Goal: Information Seeking & Learning: Learn about a topic

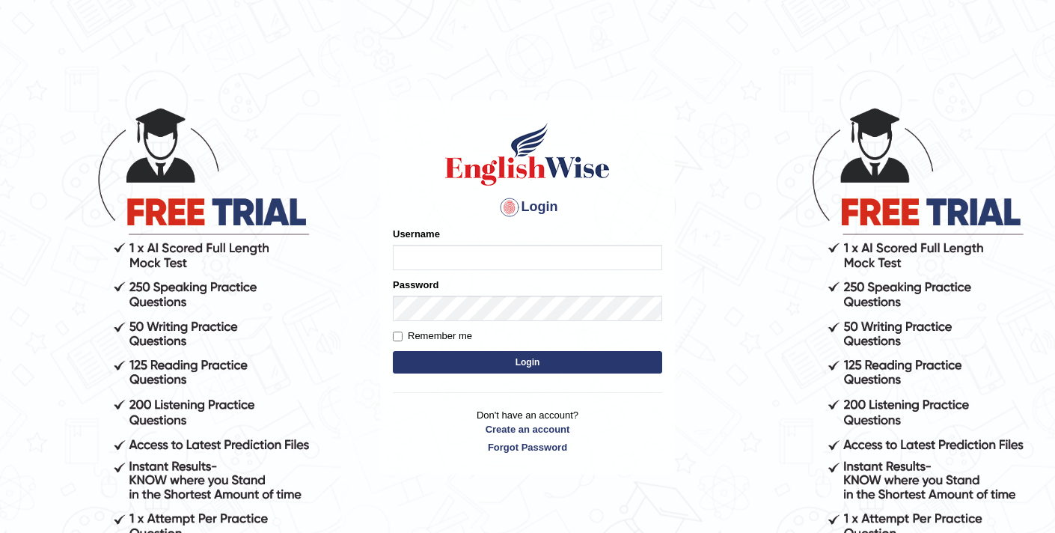
type input "elhamdavoodi"
click at [496, 358] on button "Login" at bounding box center [527, 362] width 269 height 22
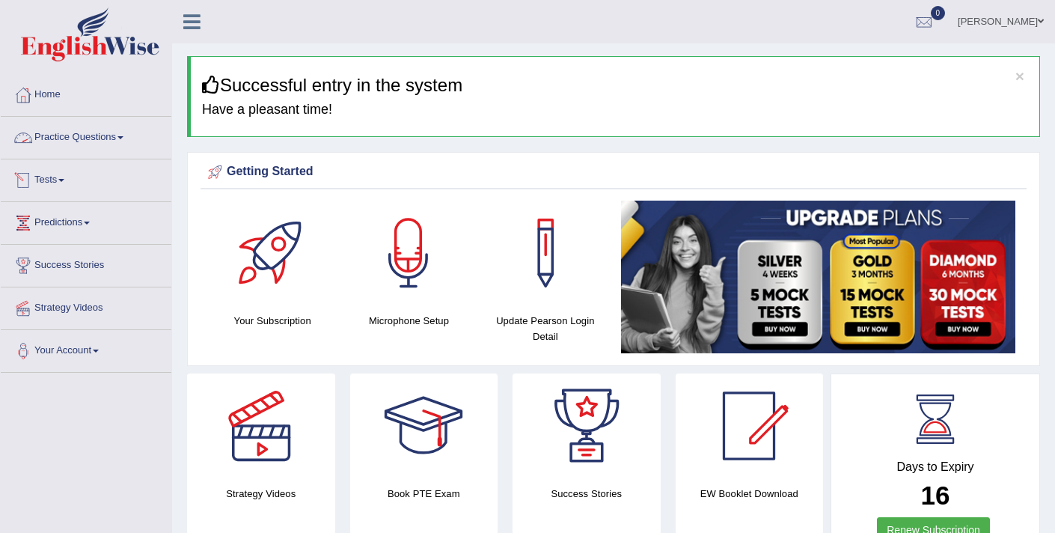
click at [98, 138] on link "Practice Questions" at bounding box center [86, 135] width 171 height 37
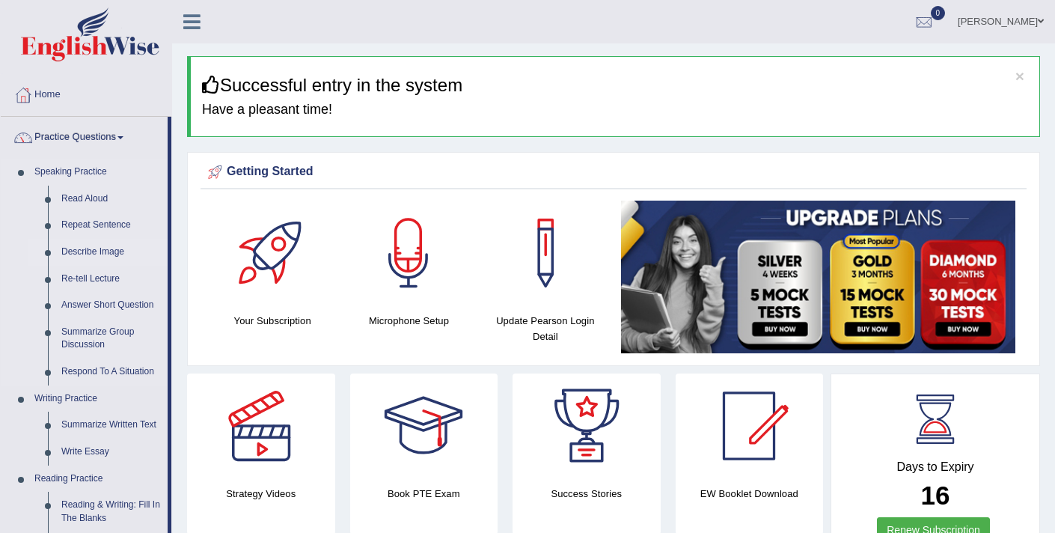
click at [65, 252] on link "Describe Image" at bounding box center [111, 252] width 113 height 27
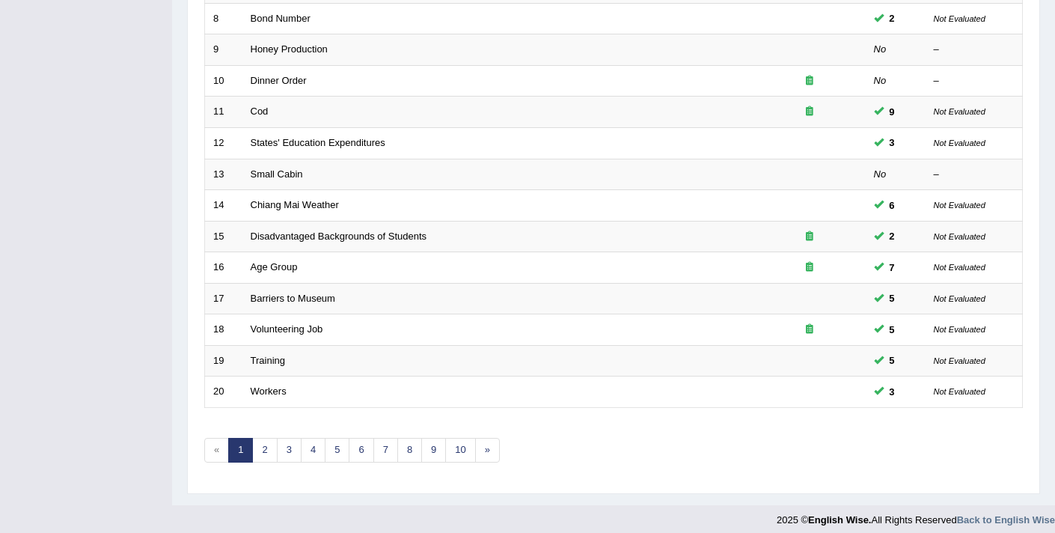
scroll to position [458, 0]
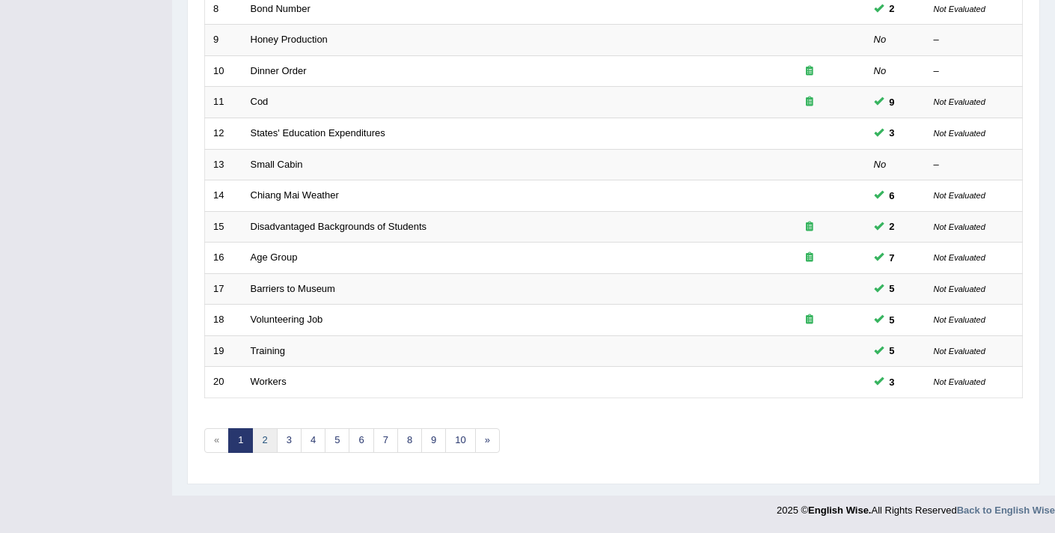
click at [268, 440] on link "2" at bounding box center [264, 440] width 25 height 25
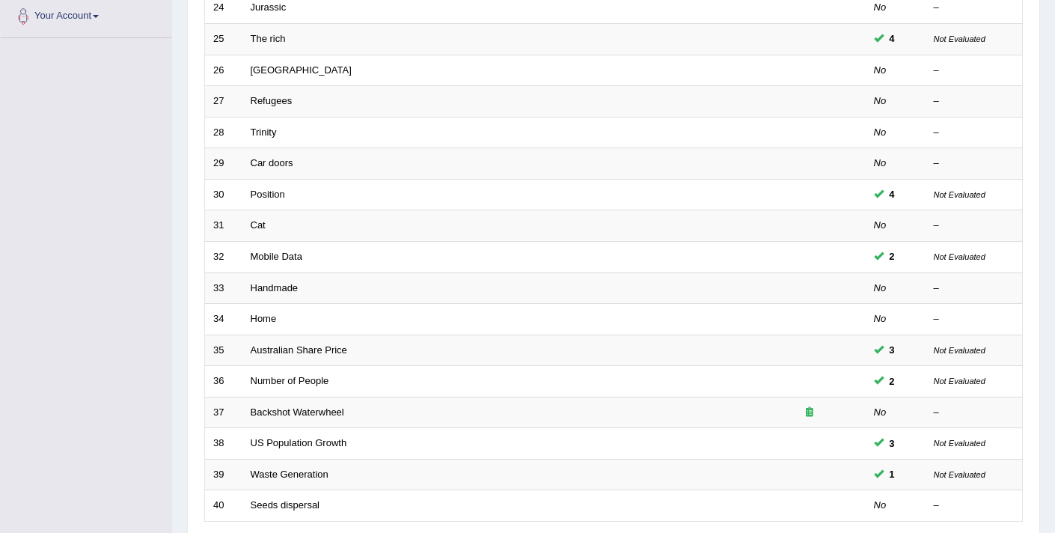
scroll to position [458, 0]
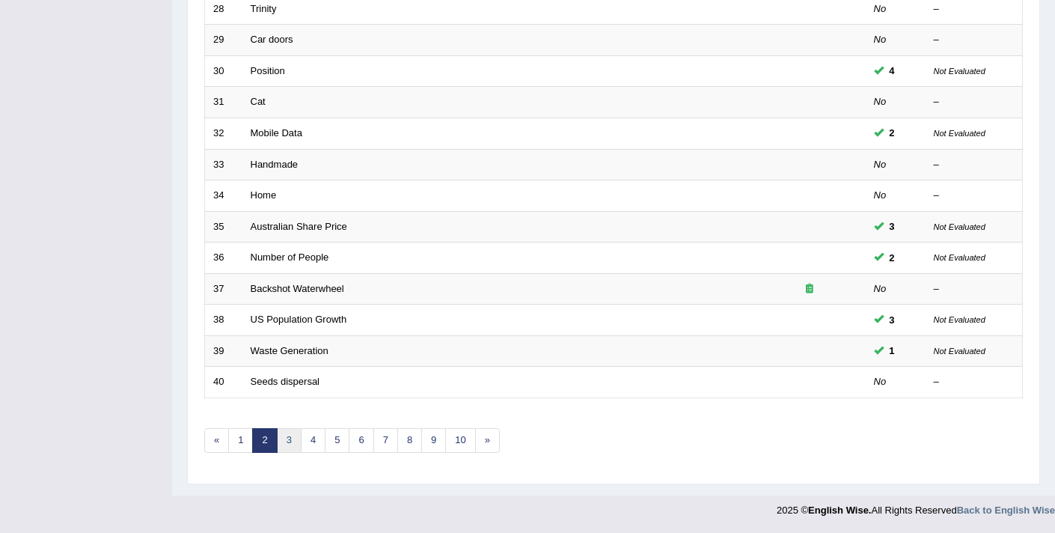
click at [278, 434] on link "3" at bounding box center [289, 440] width 25 height 25
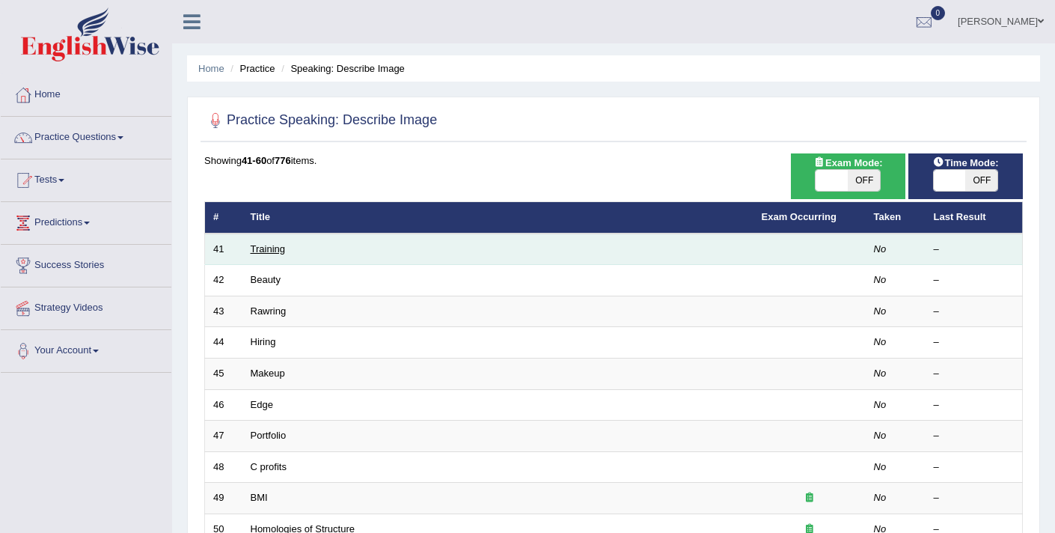
click at [269, 247] on link "Training" at bounding box center [268, 248] width 34 height 11
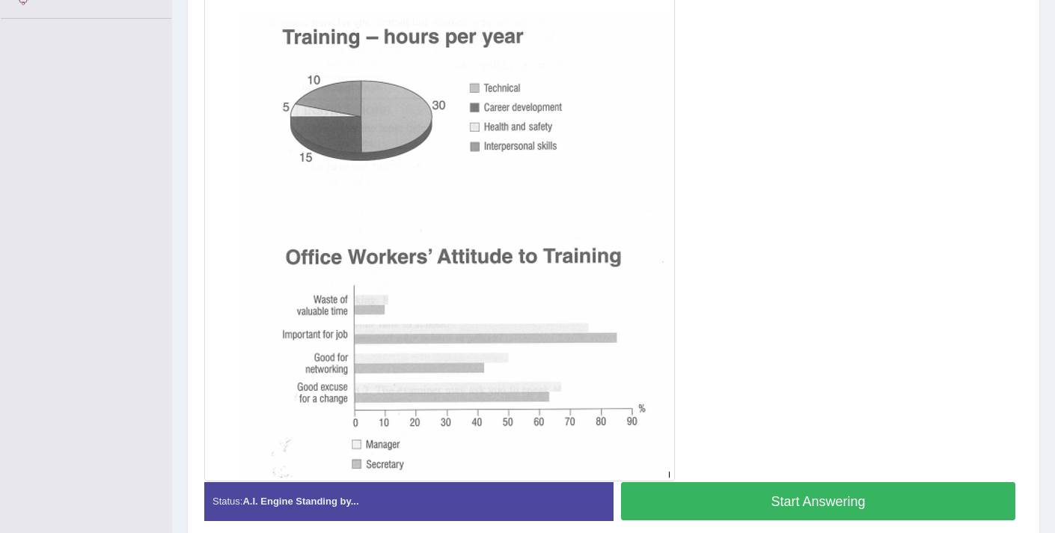
scroll to position [383, 0]
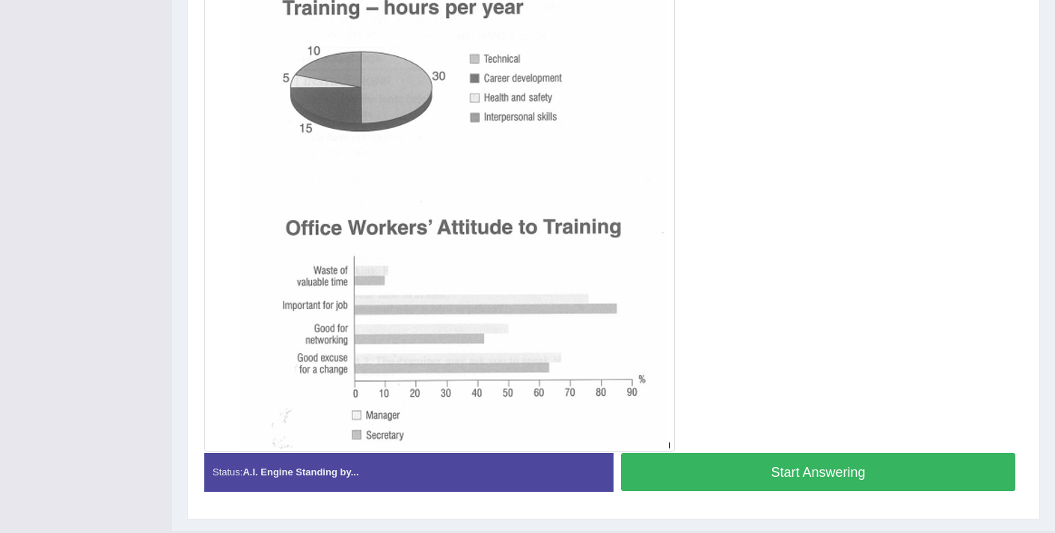
click at [772, 476] on button "Start Answering" at bounding box center [818, 472] width 394 height 38
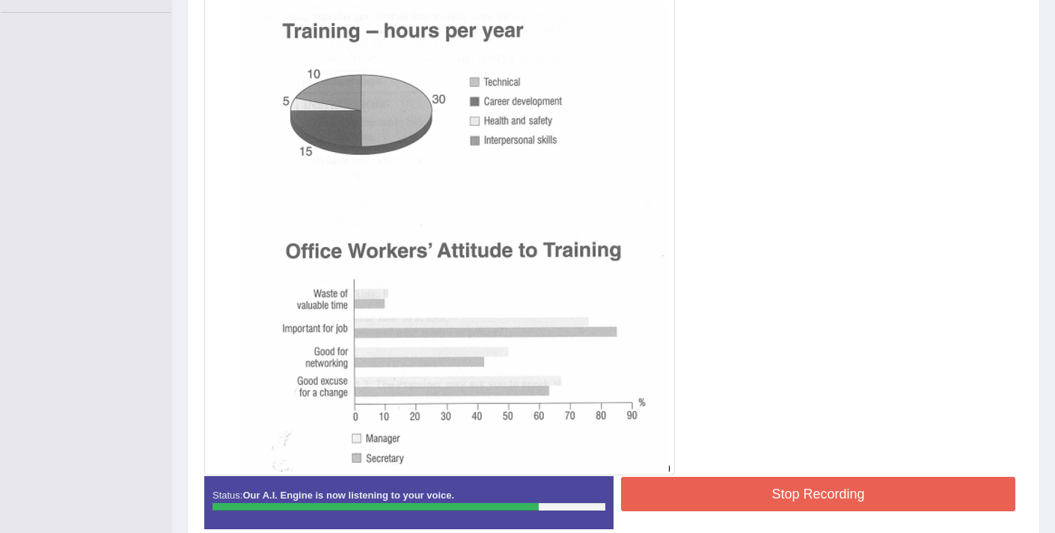
scroll to position [341, 0]
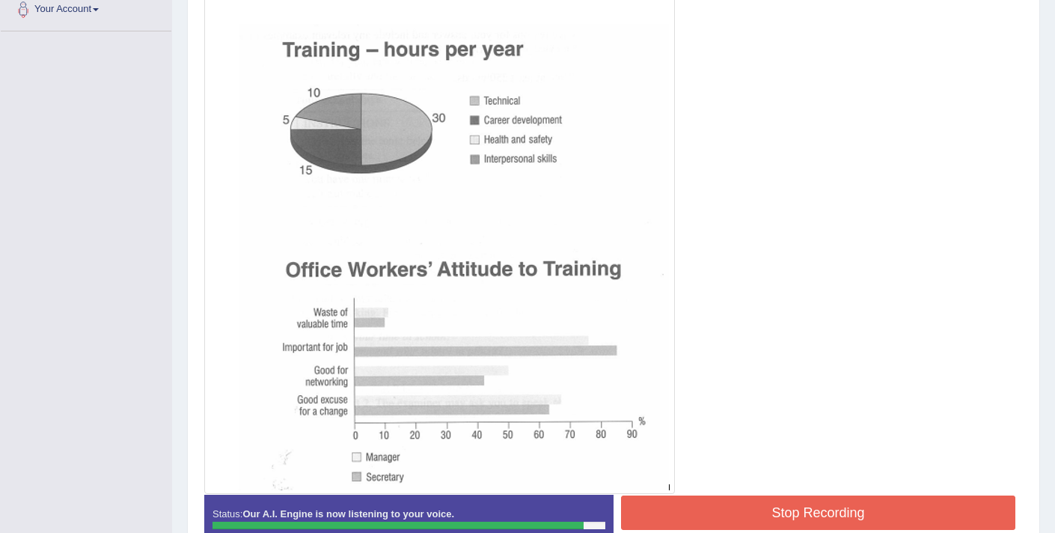
click at [768, 510] on button "Stop Recording" at bounding box center [818, 513] width 394 height 34
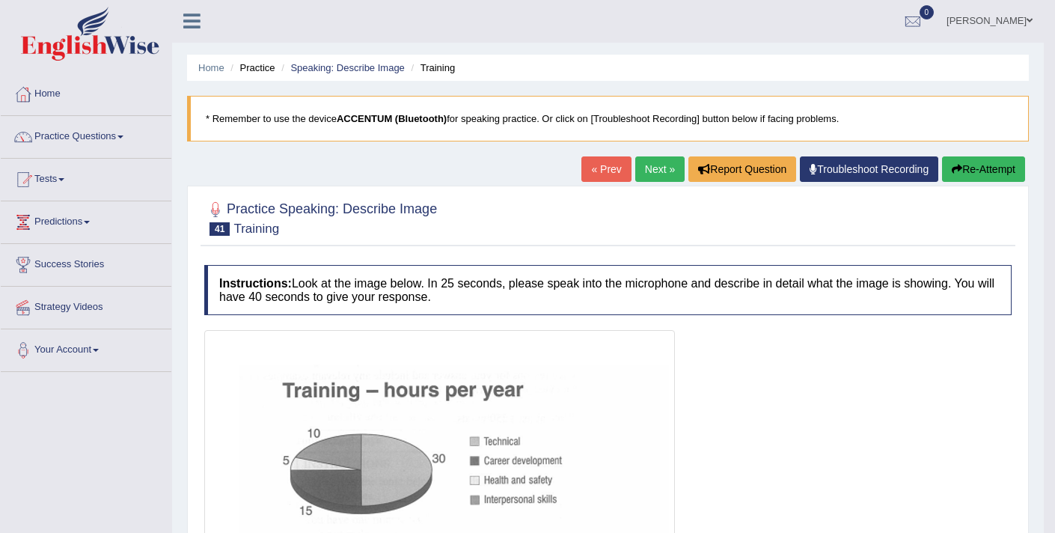
scroll to position [0, 0]
click at [976, 178] on button "Re-Attempt" at bounding box center [983, 169] width 83 height 25
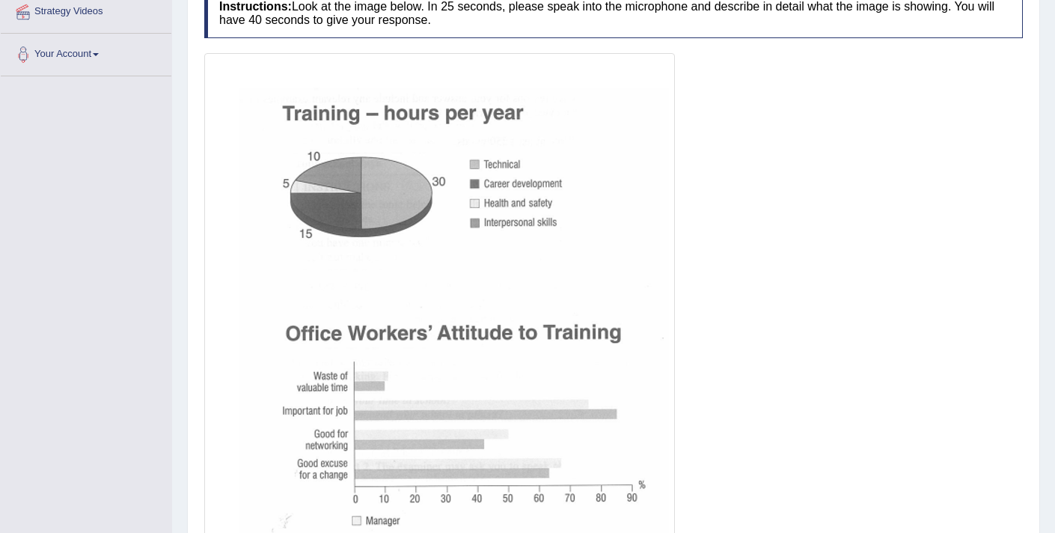
scroll to position [437, 0]
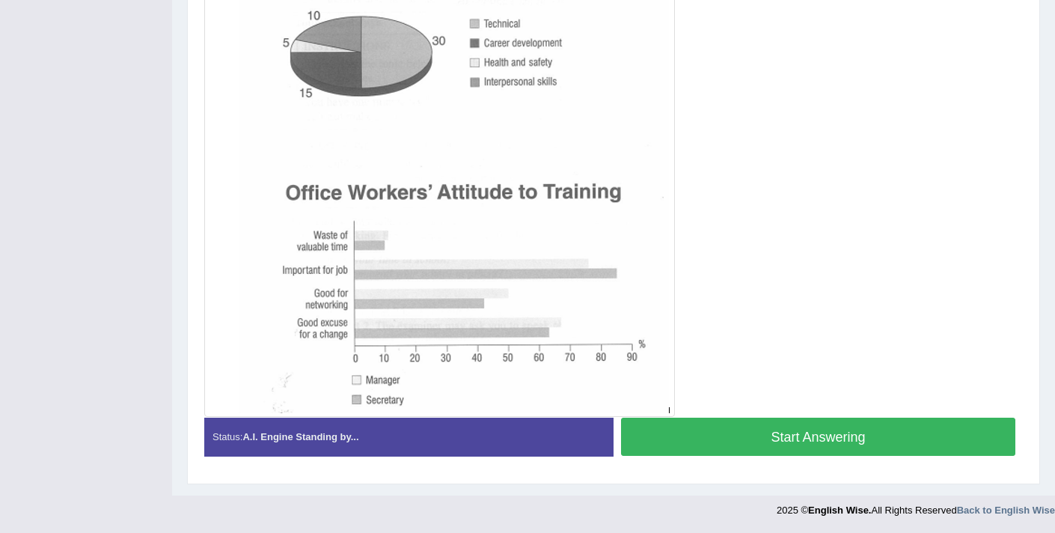
click at [759, 429] on button "Start Answering" at bounding box center [818, 437] width 394 height 38
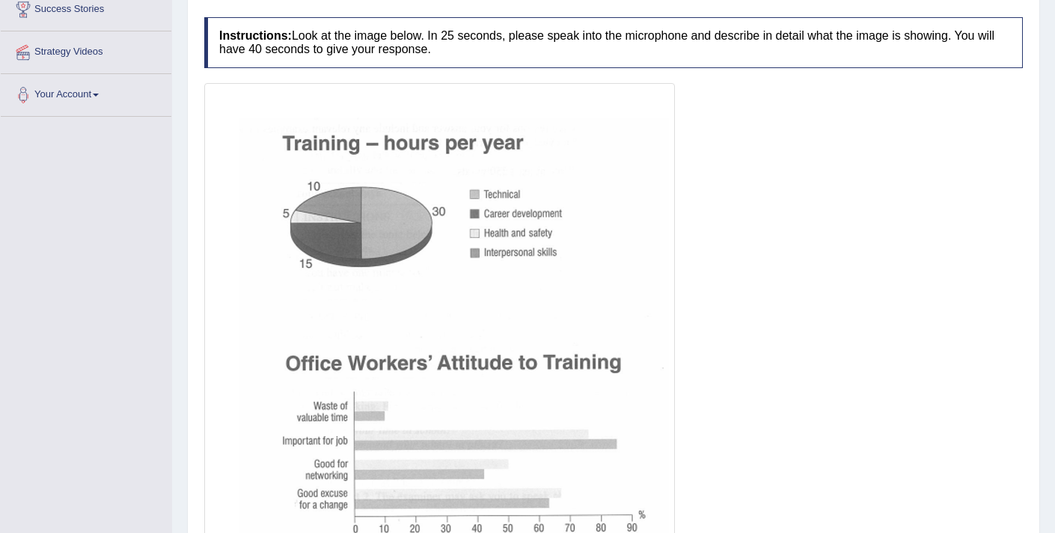
scroll to position [368, 0]
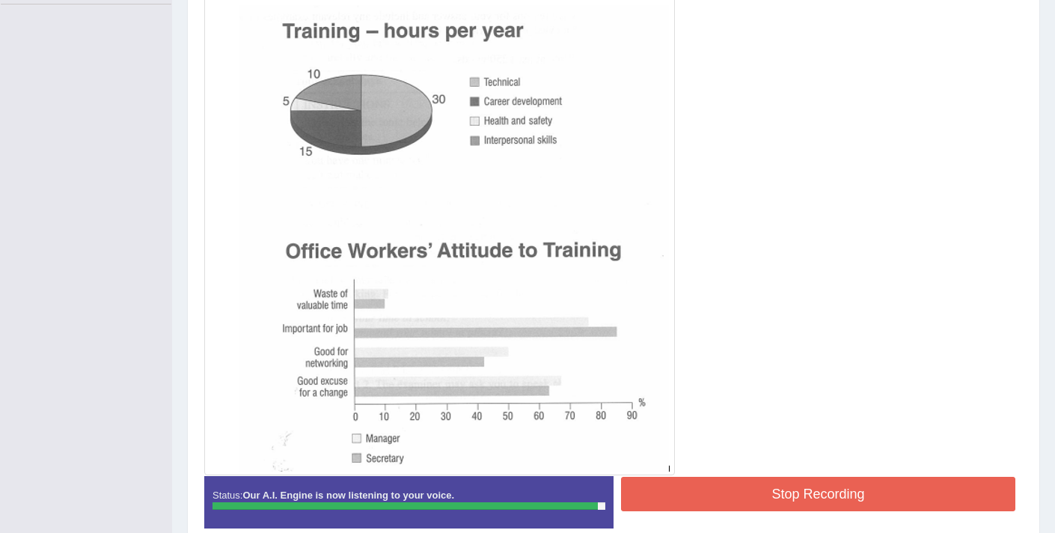
click at [778, 492] on button "Stop Recording" at bounding box center [818, 494] width 394 height 34
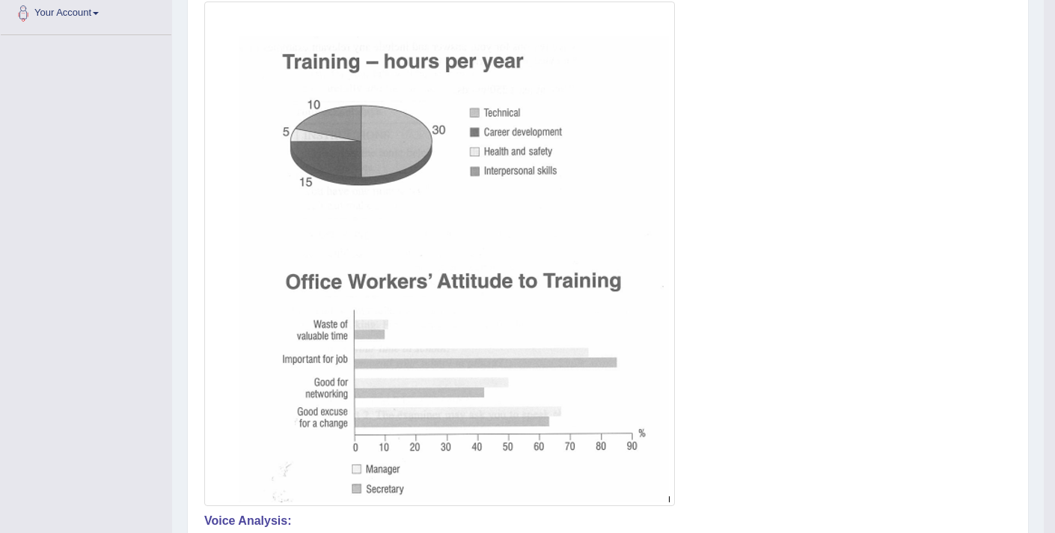
scroll to position [0, 0]
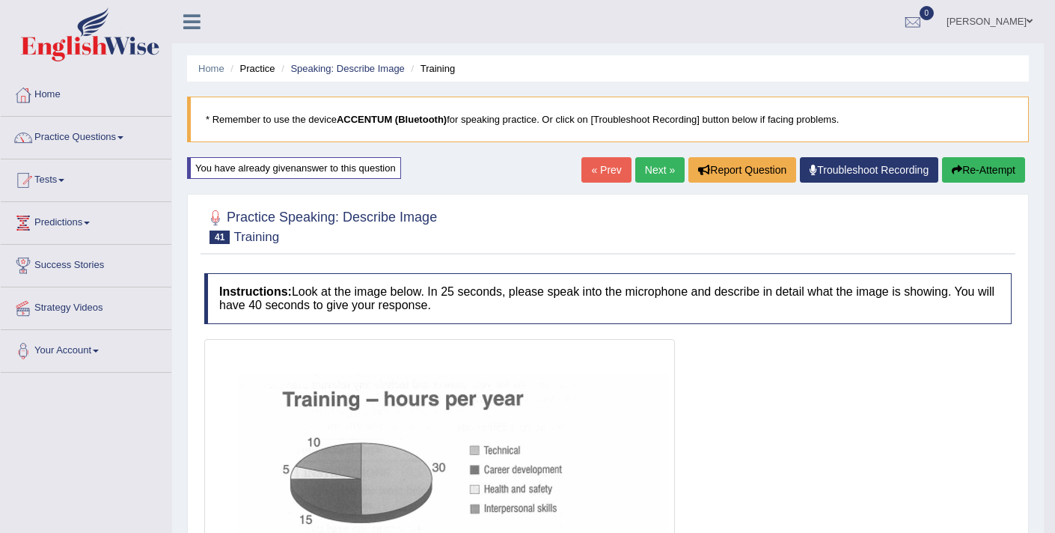
click at [652, 171] on link "Next »" at bounding box center [659, 169] width 49 height 25
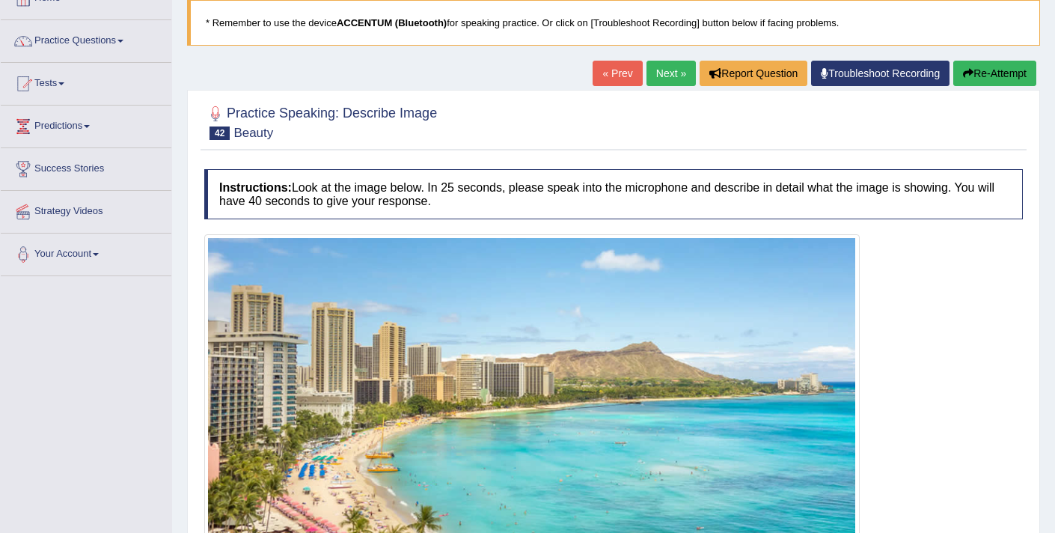
scroll to position [121, 0]
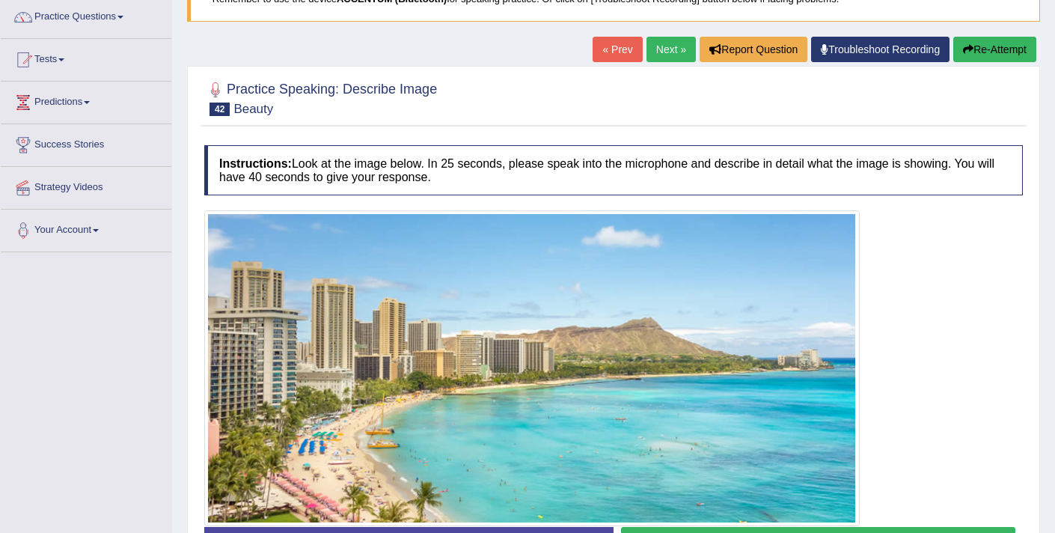
click at [658, 42] on link "Next »" at bounding box center [671, 49] width 49 height 25
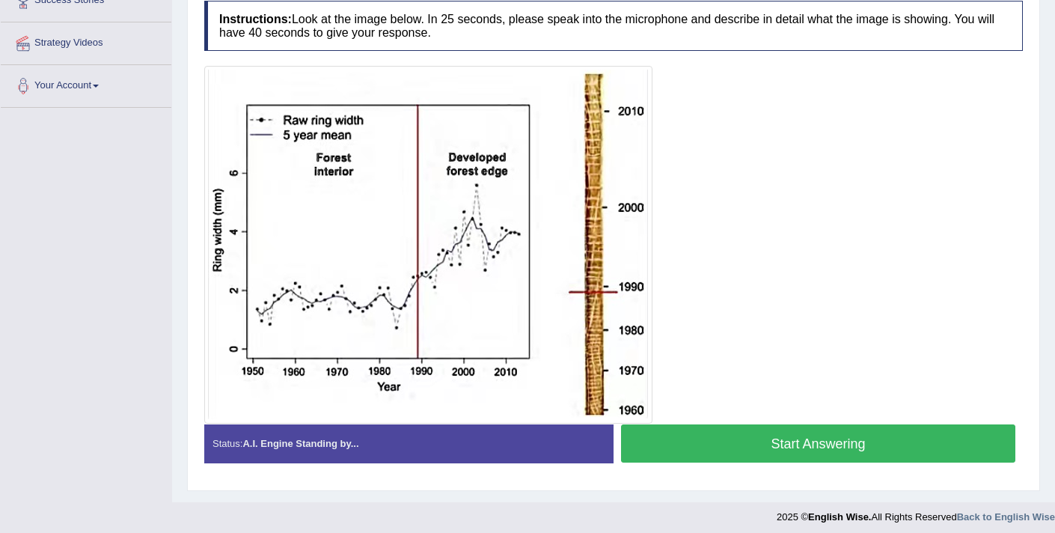
scroll to position [259, 0]
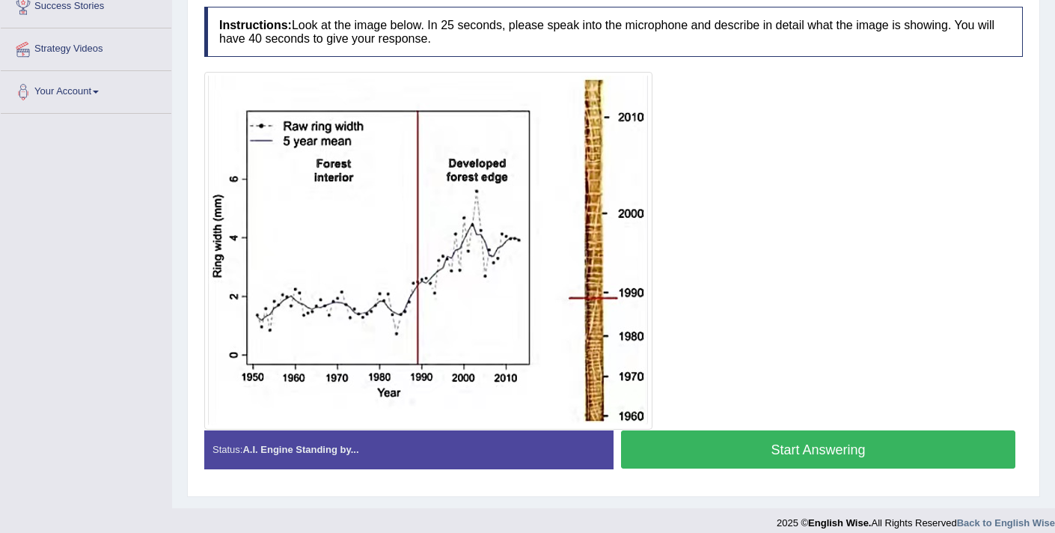
click at [769, 452] on button "Start Answering" at bounding box center [818, 449] width 394 height 38
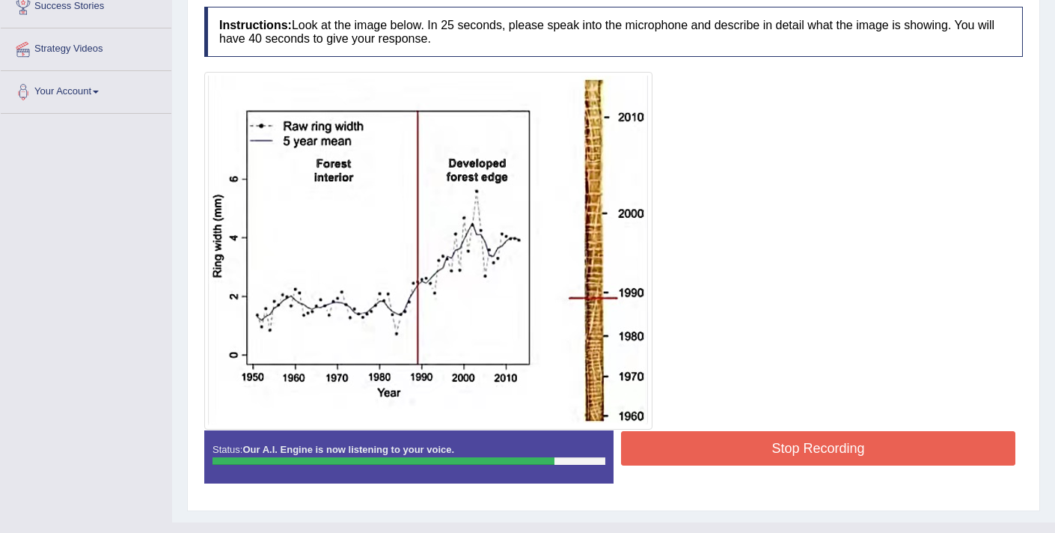
click at [796, 449] on button "Stop Recording" at bounding box center [818, 448] width 394 height 34
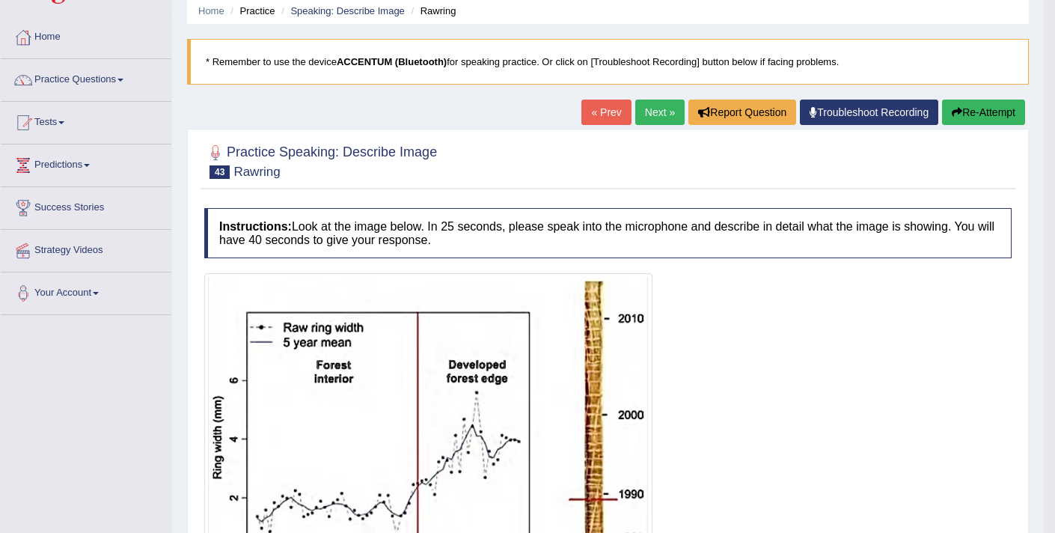
scroll to position [59, 0]
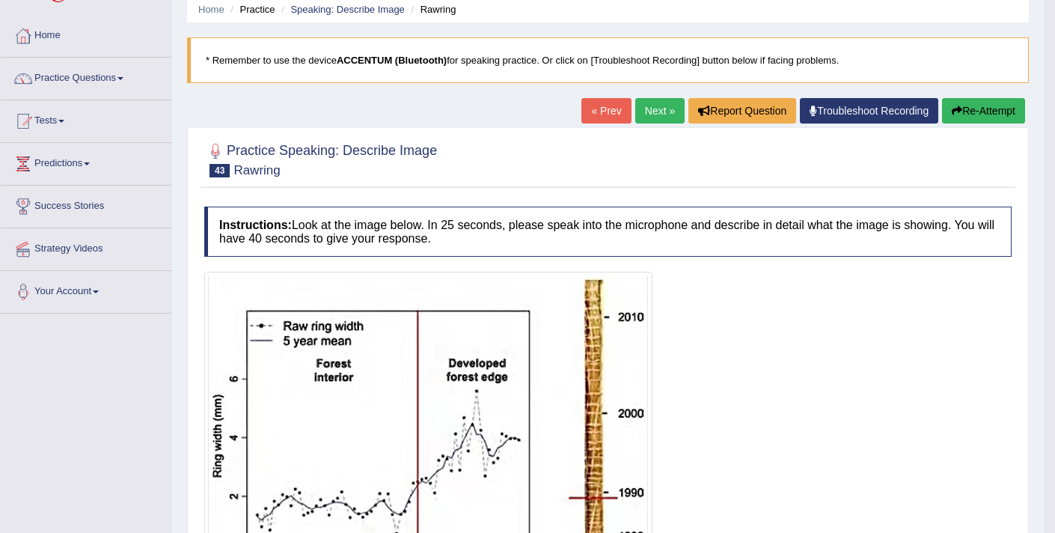
click at [982, 106] on button "Re-Attempt" at bounding box center [983, 110] width 83 height 25
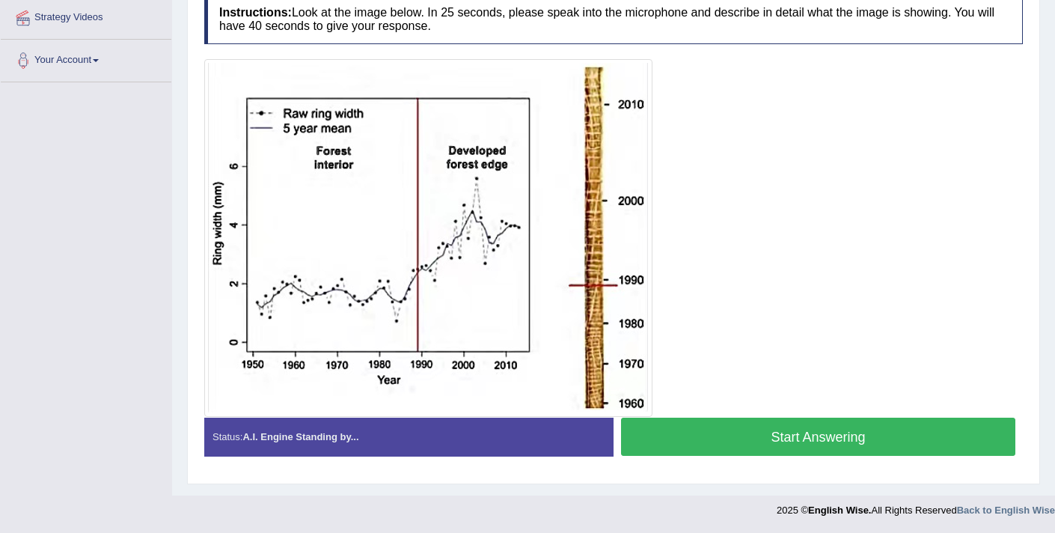
click at [758, 438] on button "Start Answering" at bounding box center [818, 437] width 394 height 38
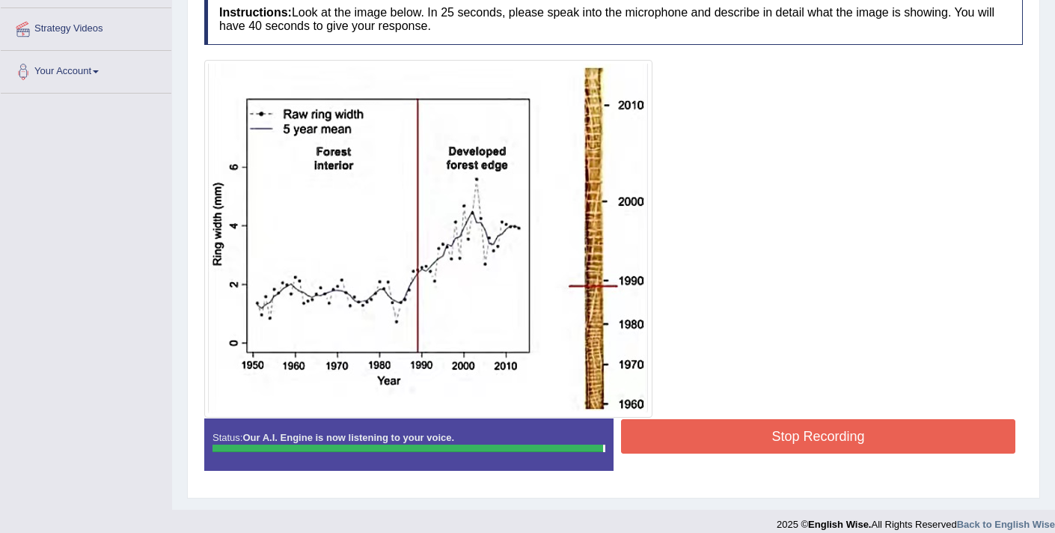
click at [773, 433] on button "Stop Recording" at bounding box center [818, 436] width 394 height 34
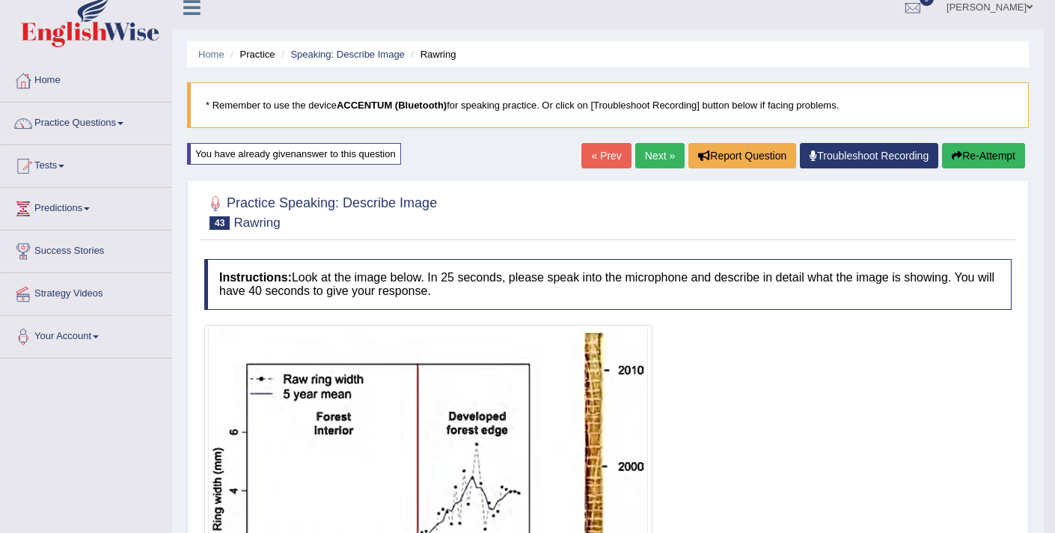
scroll to position [13, 0]
click at [968, 155] on button "Re-Attempt" at bounding box center [983, 156] width 83 height 25
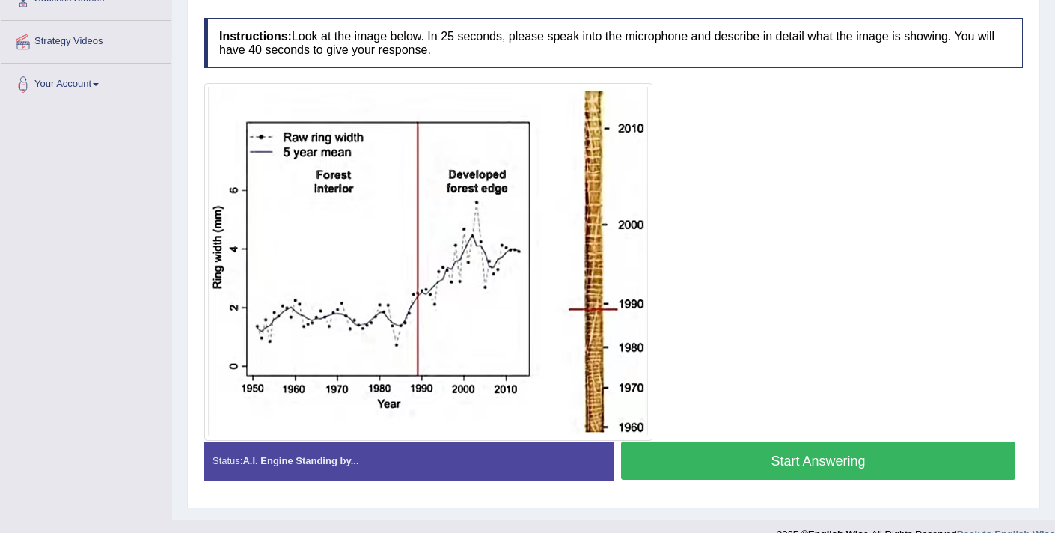
scroll to position [290, 0]
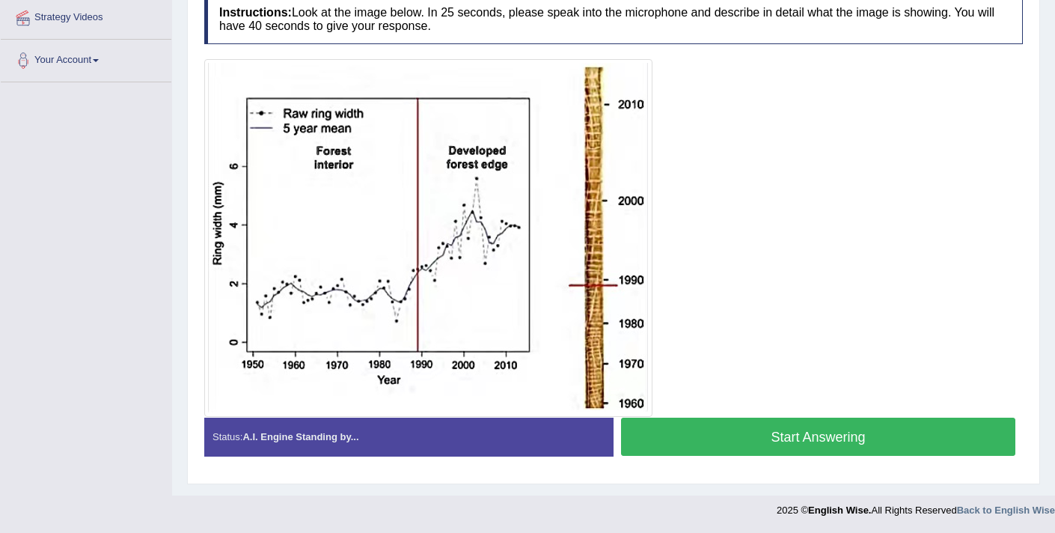
click at [787, 445] on button "Start Answering" at bounding box center [818, 437] width 394 height 38
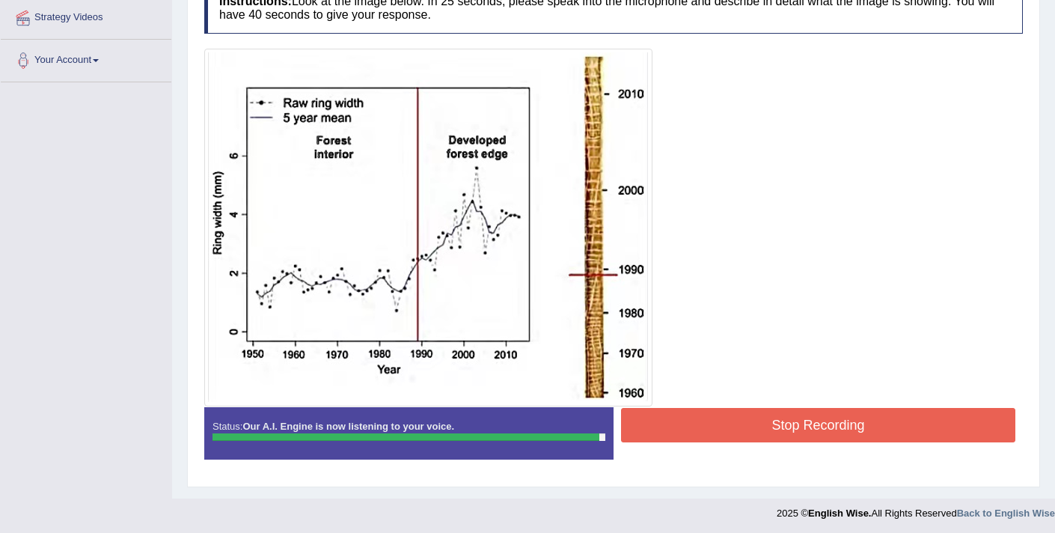
click at [795, 422] on button "Stop Recording" at bounding box center [818, 425] width 394 height 34
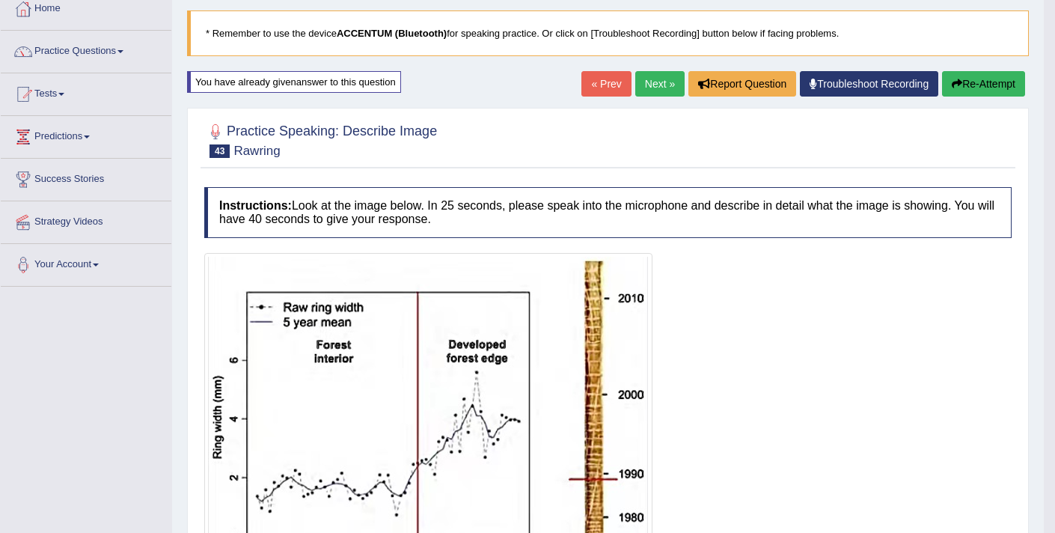
scroll to position [78, 0]
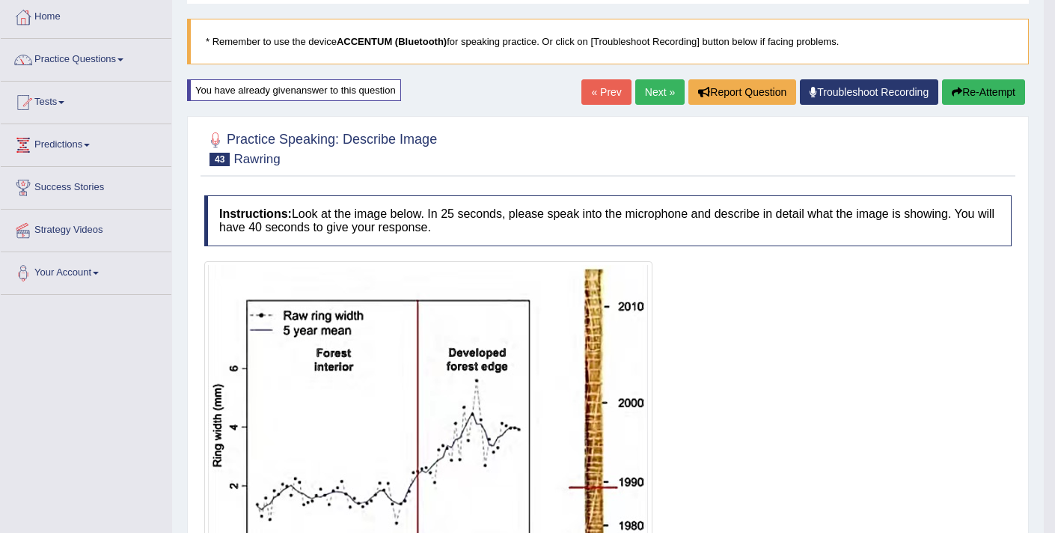
click at [648, 85] on link "Next »" at bounding box center [659, 91] width 49 height 25
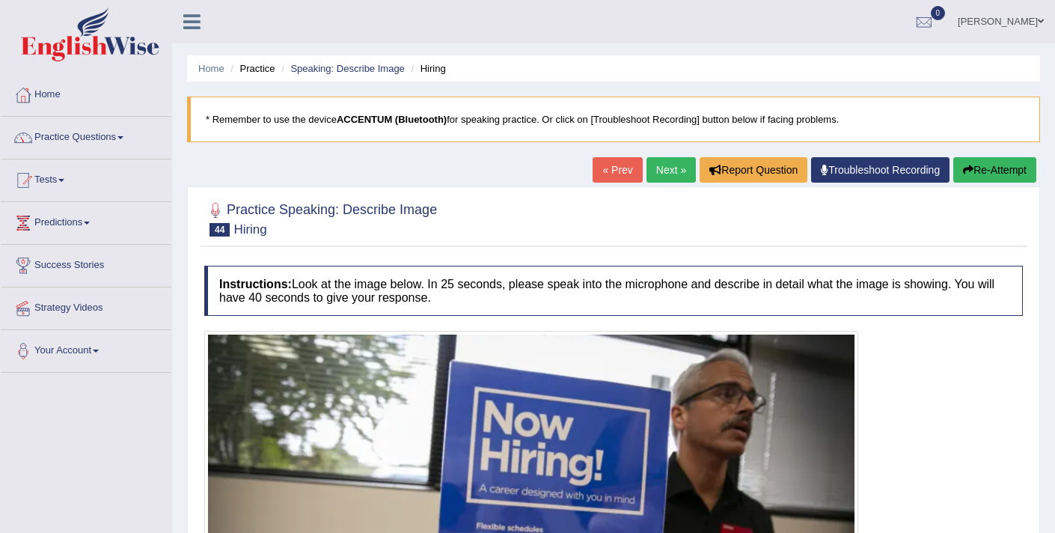
click at [653, 165] on link "Next »" at bounding box center [671, 169] width 49 height 25
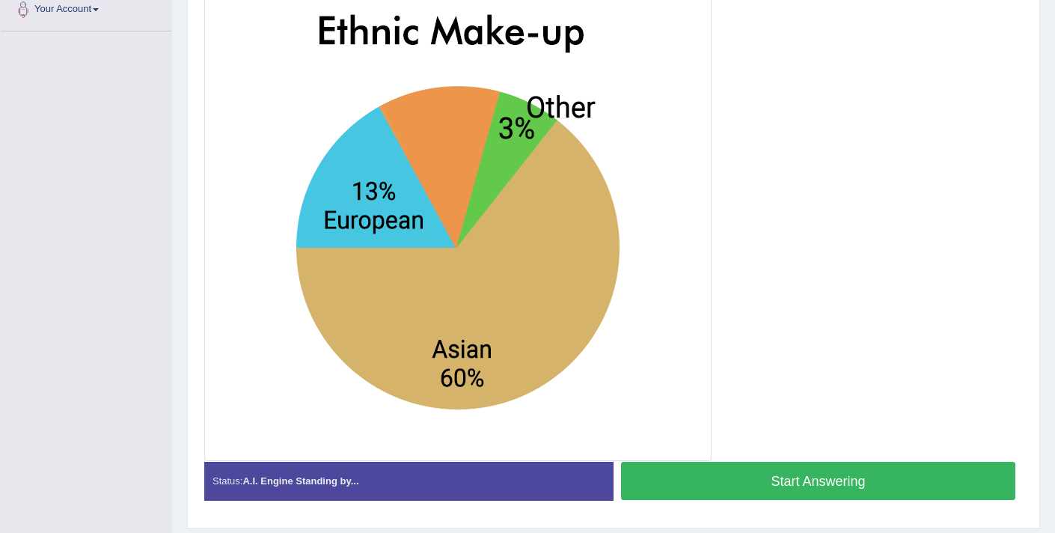
scroll to position [342, 0]
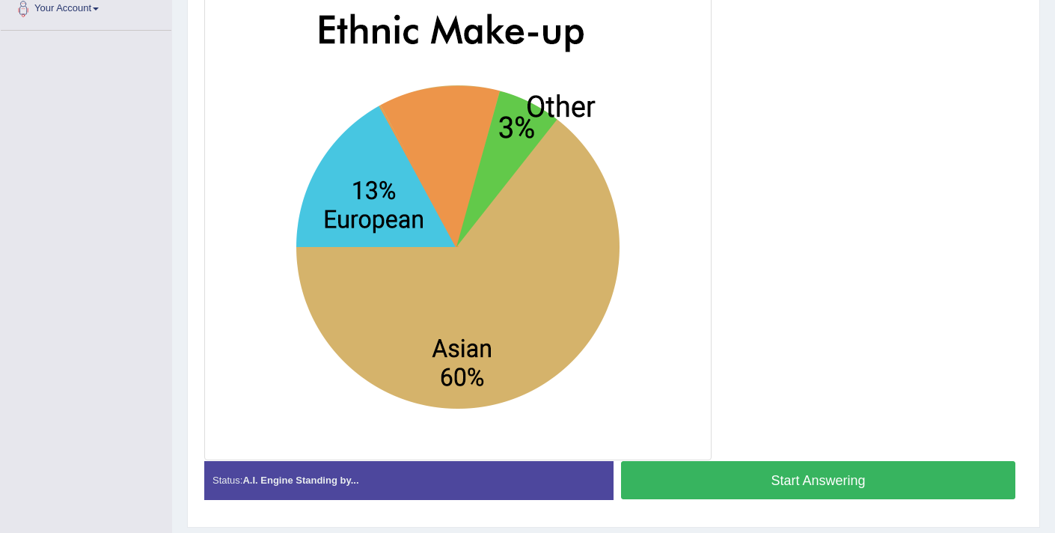
click at [787, 481] on button "Start Answering" at bounding box center [818, 480] width 394 height 38
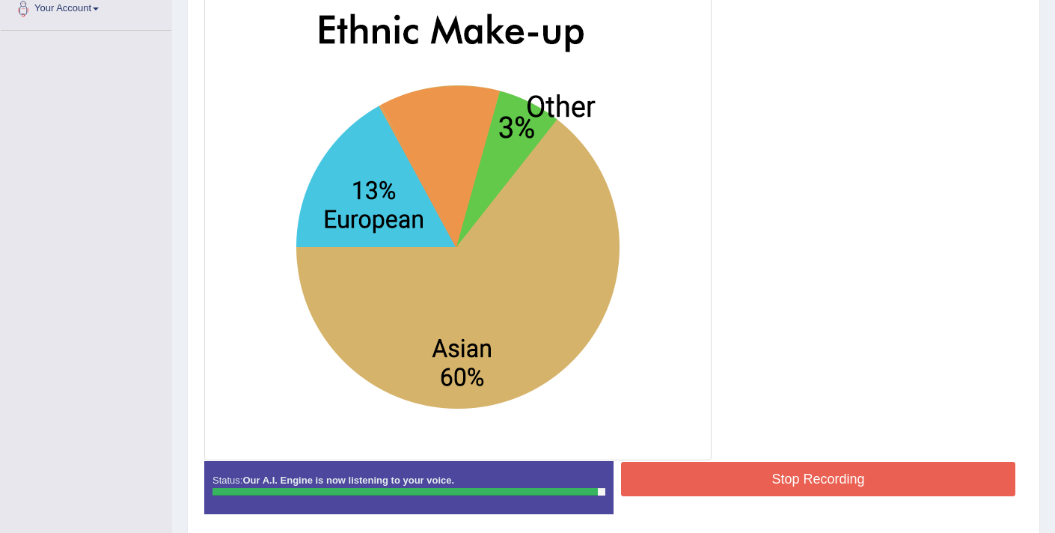
click at [765, 477] on button "Stop Recording" at bounding box center [818, 479] width 394 height 34
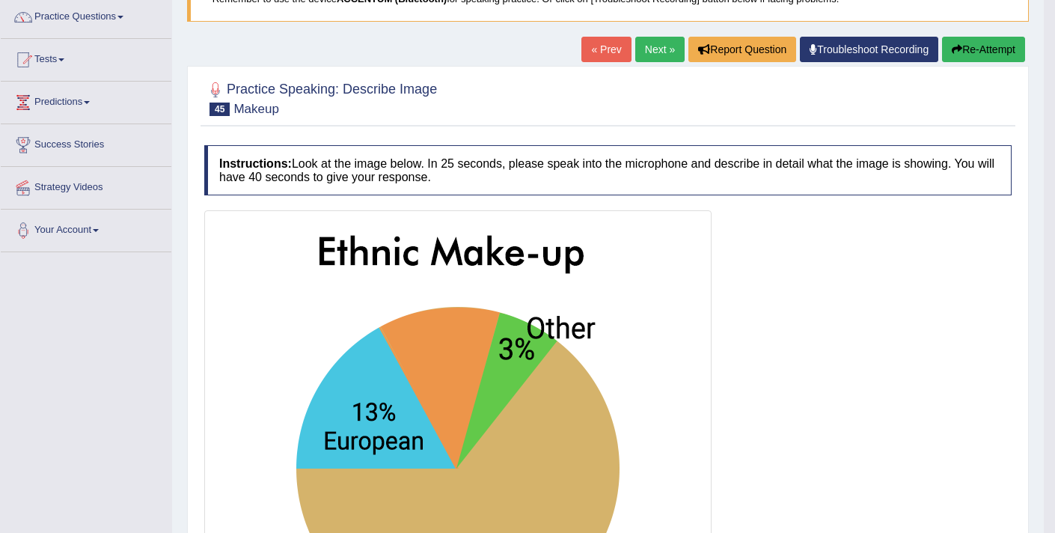
scroll to position [0, 0]
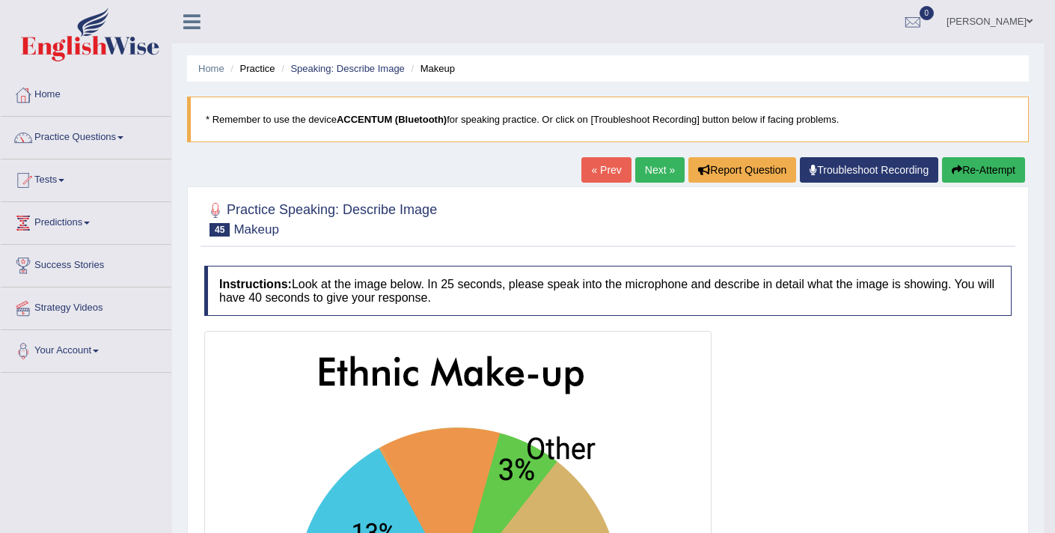
click at [993, 177] on button "Re-Attempt" at bounding box center [983, 169] width 83 height 25
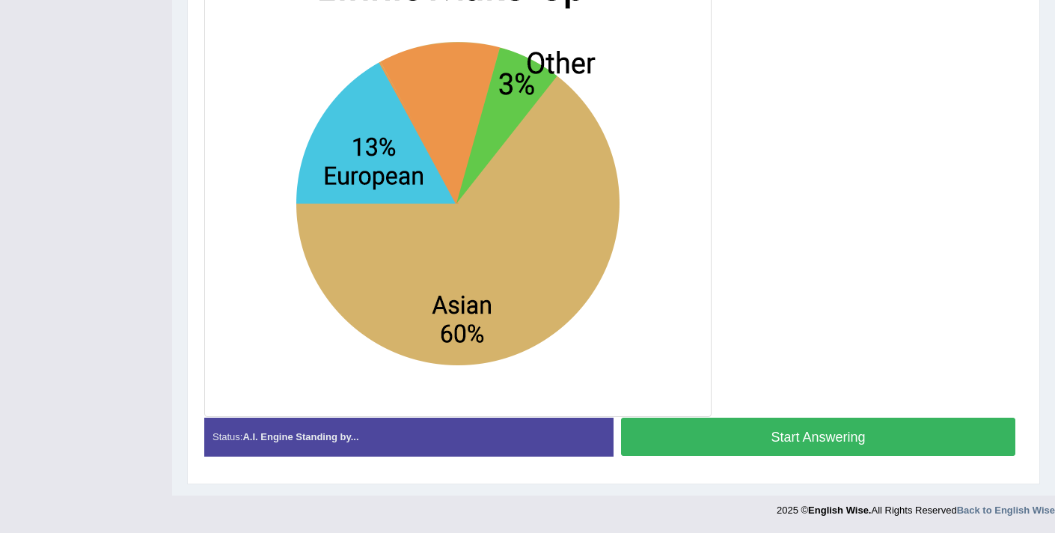
click at [740, 446] on button "Start Answering" at bounding box center [818, 437] width 394 height 38
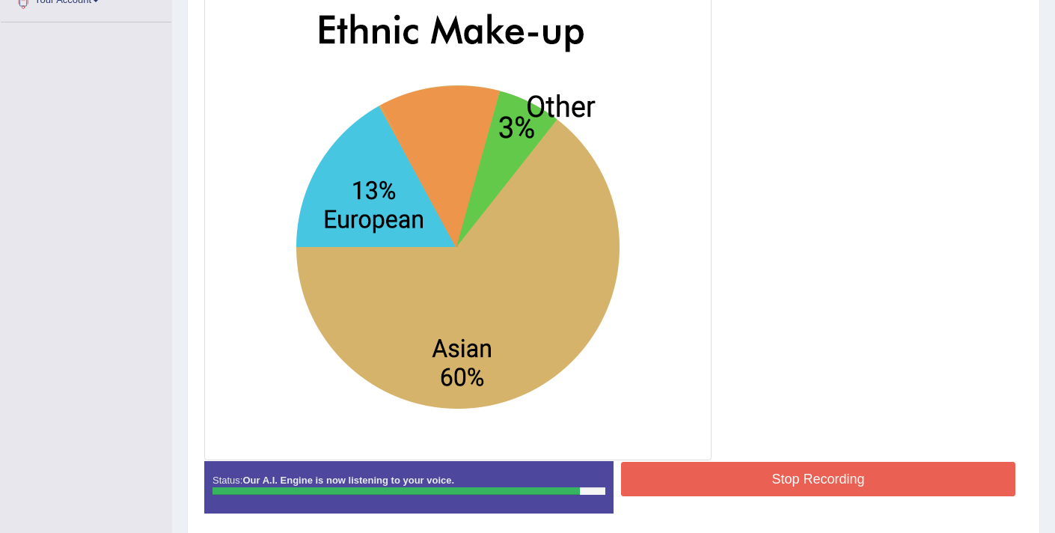
scroll to position [374, 0]
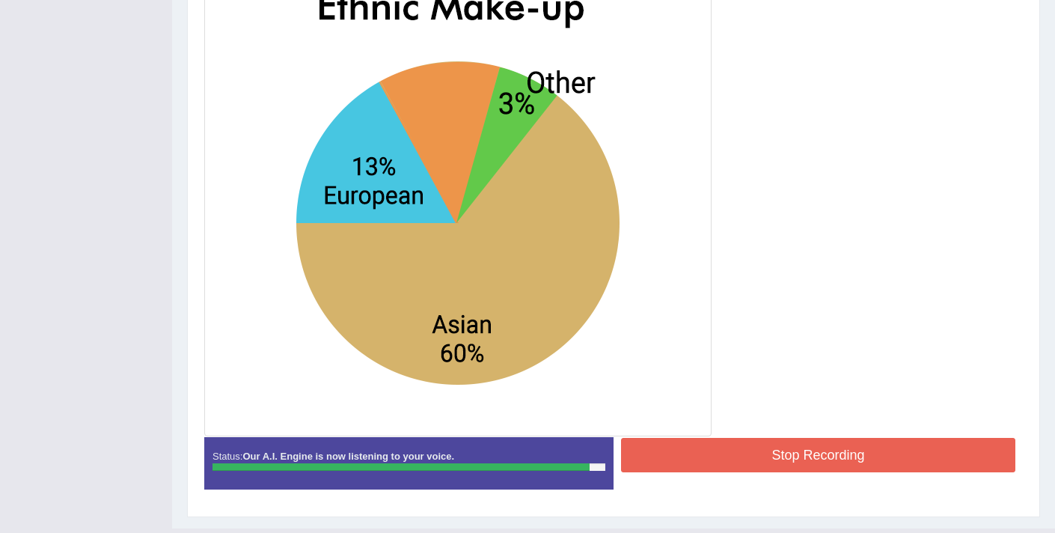
click at [795, 458] on button "Stop Recording" at bounding box center [818, 455] width 394 height 34
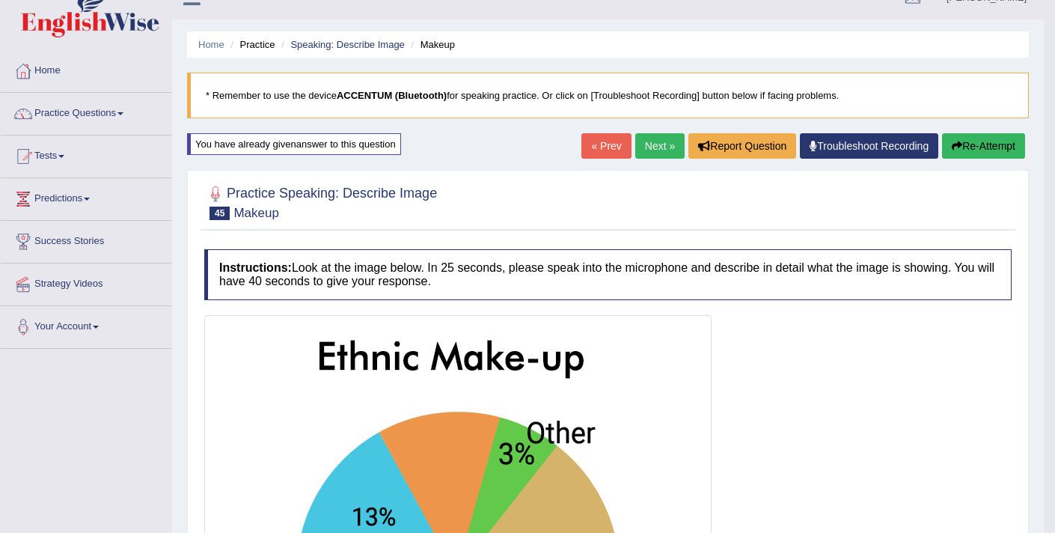
scroll to position [24, 0]
click at [959, 146] on button "Re-Attempt" at bounding box center [983, 145] width 83 height 25
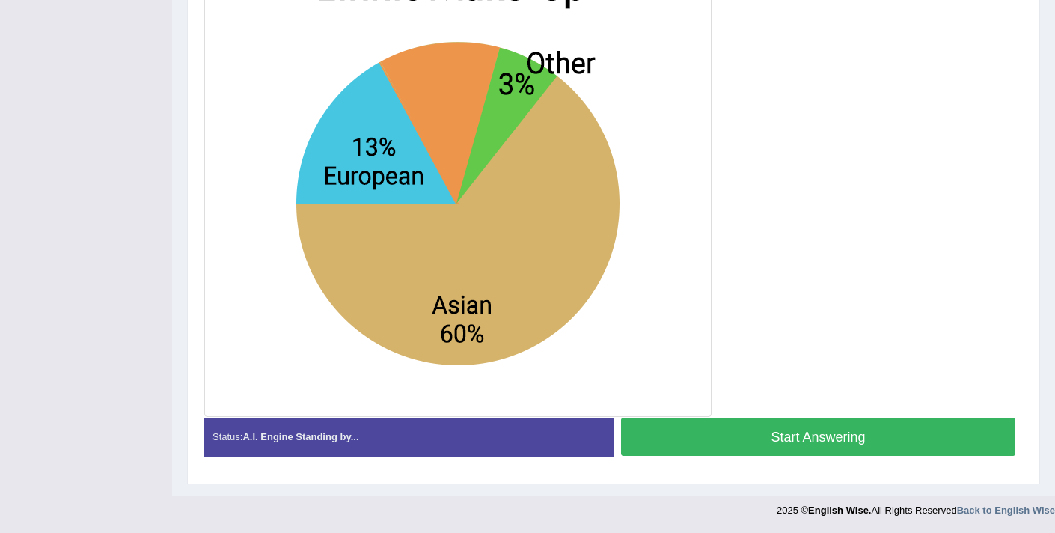
click at [701, 431] on button "Start Answering" at bounding box center [818, 437] width 394 height 38
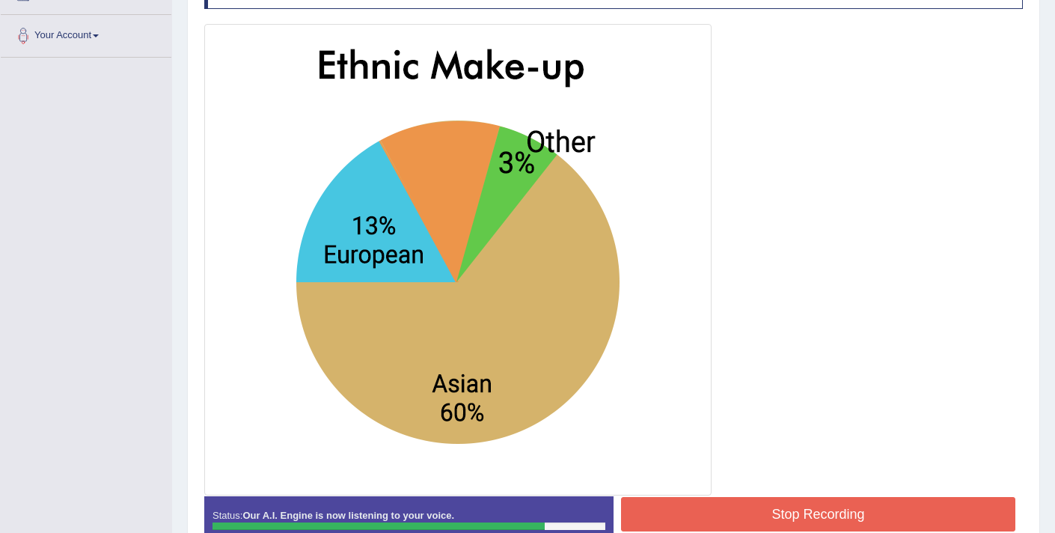
scroll to position [317, 0]
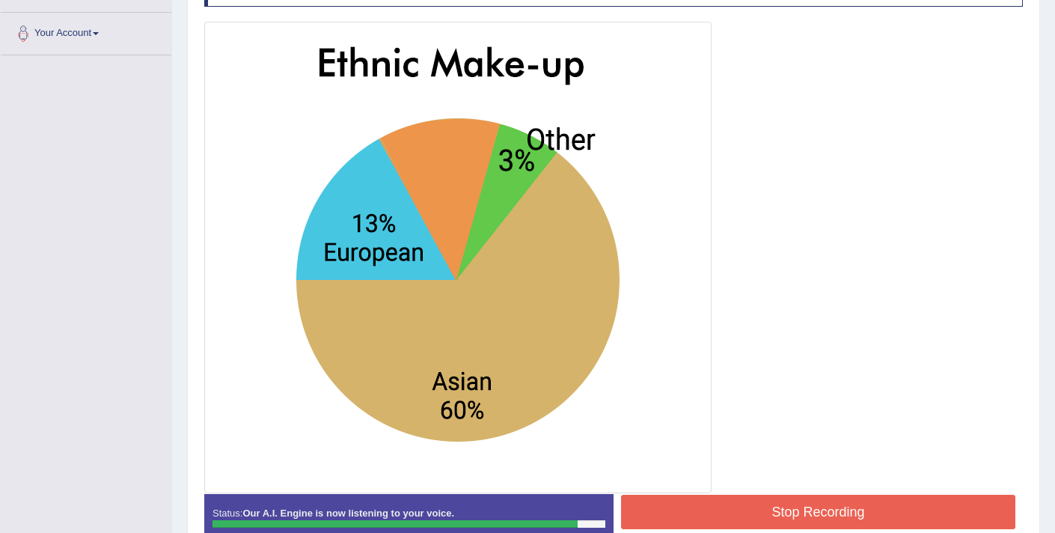
click at [787, 512] on button "Stop Recording" at bounding box center [818, 512] width 394 height 34
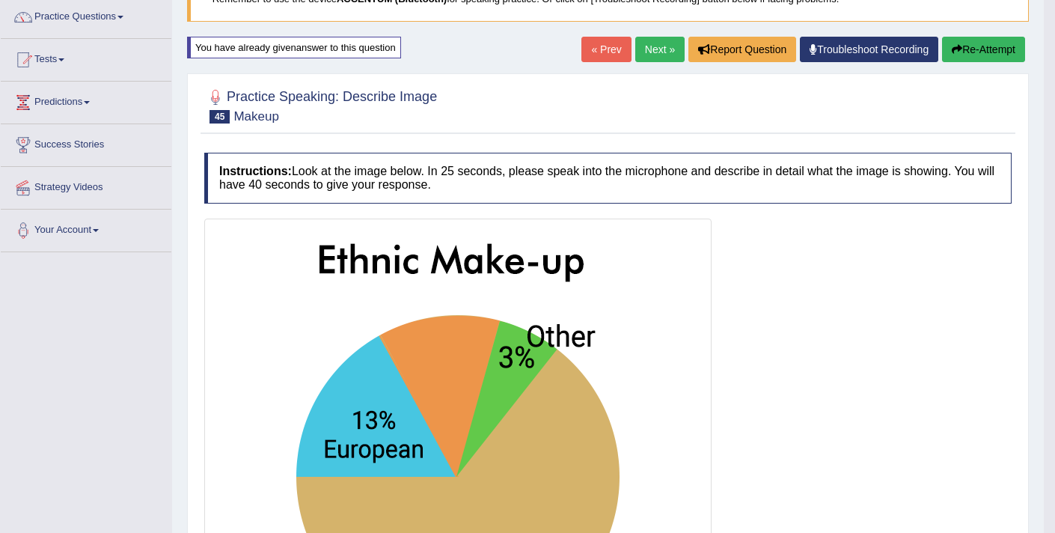
scroll to position [0, 0]
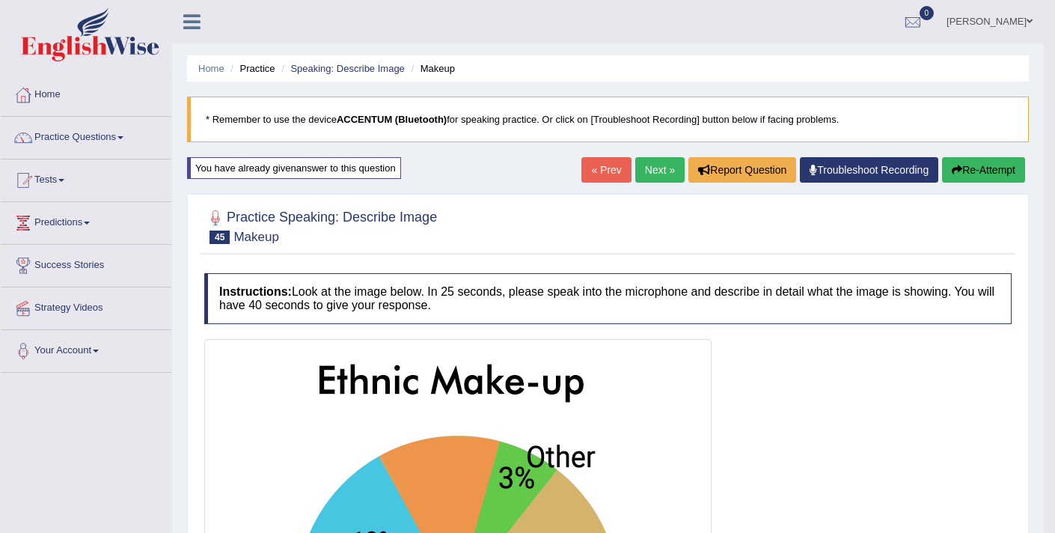
click at [651, 175] on link "Next »" at bounding box center [659, 169] width 49 height 25
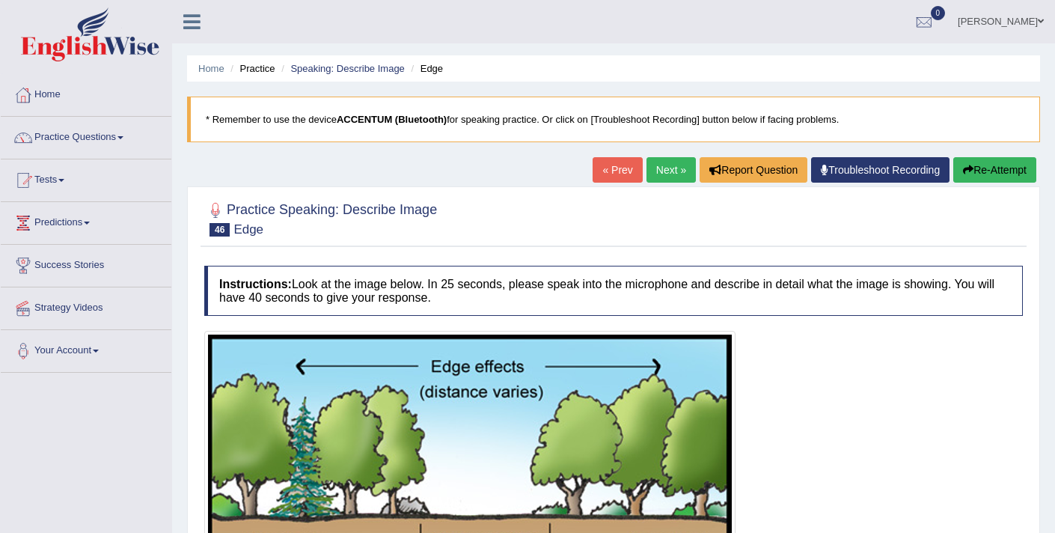
click at [649, 174] on link "Next »" at bounding box center [671, 169] width 49 height 25
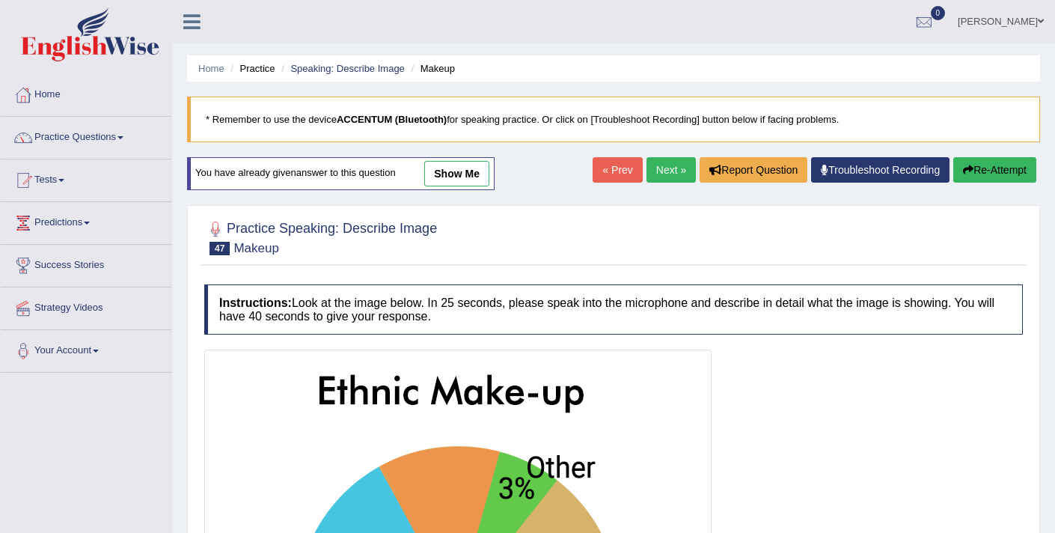
click at [653, 170] on link "Next »" at bounding box center [671, 169] width 49 height 25
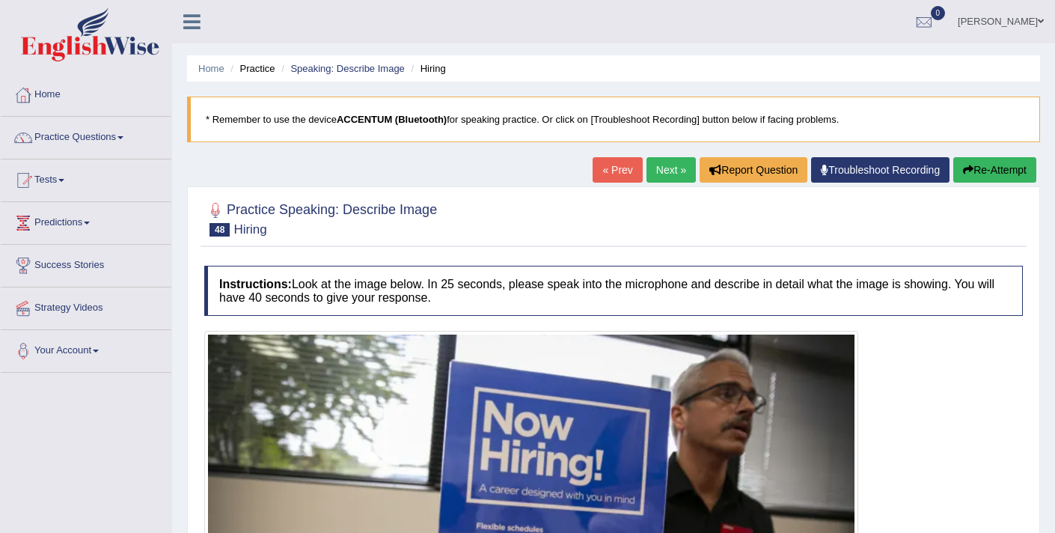
click at [653, 171] on link "Next »" at bounding box center [671, 169] width 49 height 25
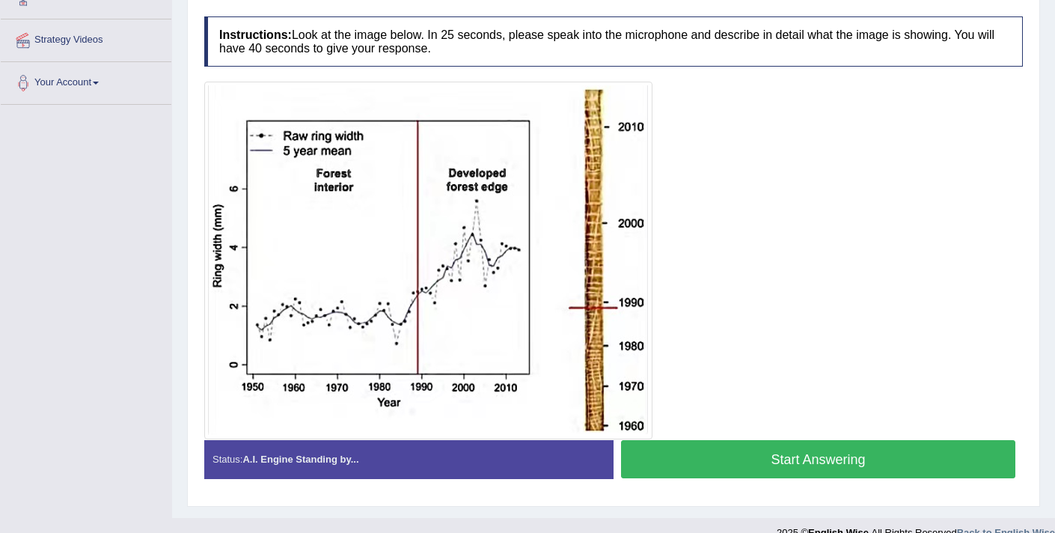
scroll to position [290, 0]
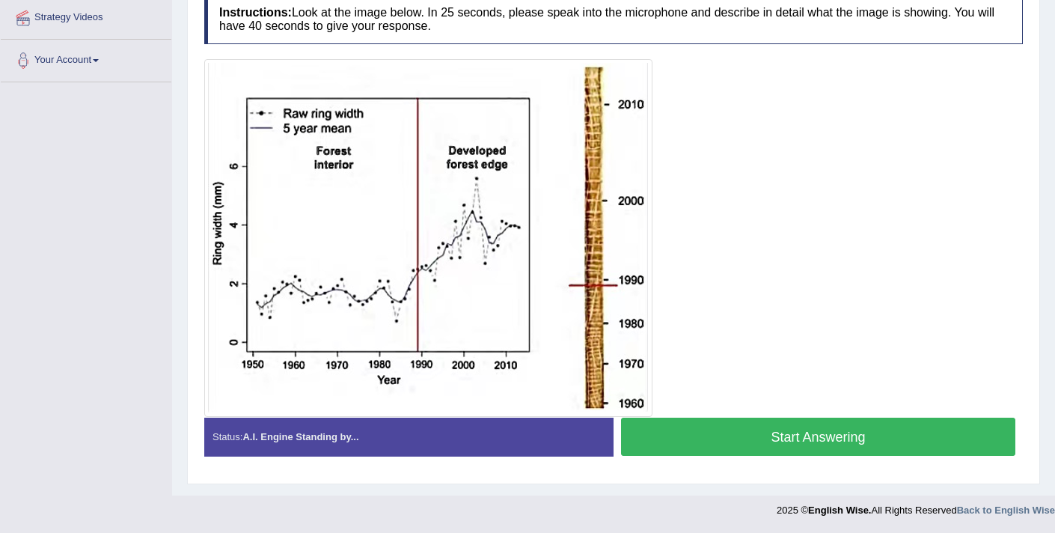
click at [772, 448] on button "Start Answering" at bounding box center [818, 437] width 394 height 38
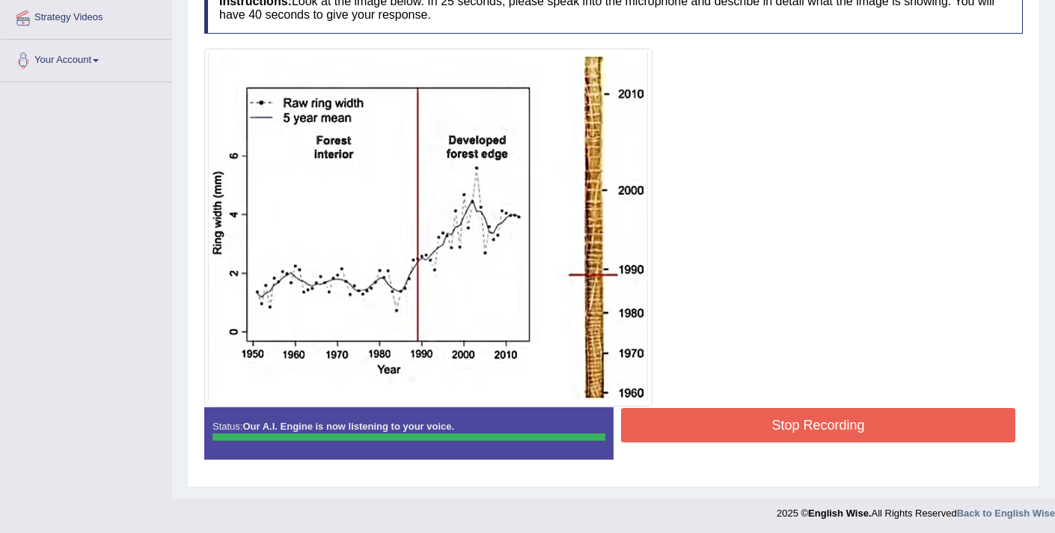
drag, startPoint x: 763, startPoint y: 427, endPoint x: 766, endPoint y: 418, distance: 9.5
click at [763, 427] on button "Stop Recording" at bounding box center [818, 425] width 394 height 34
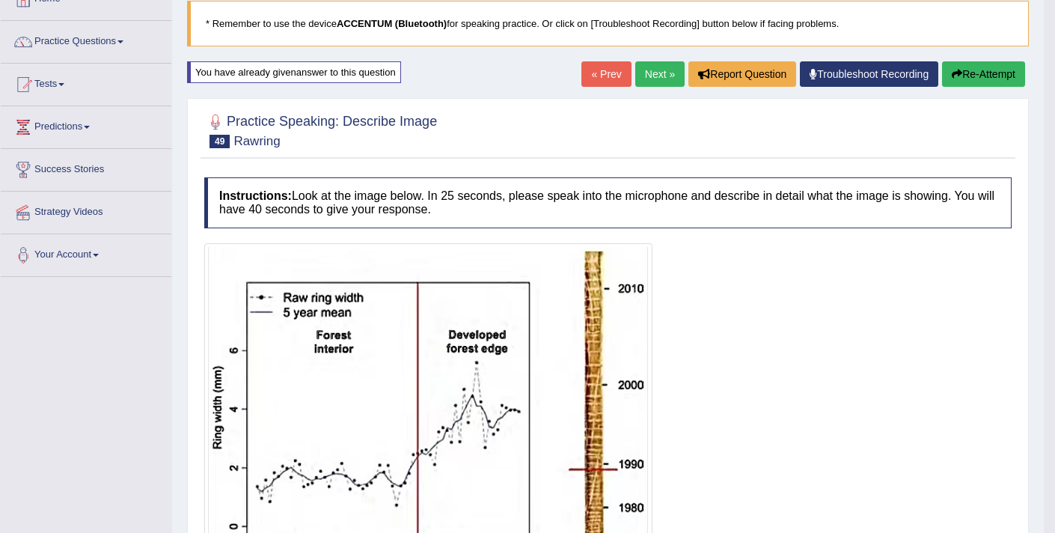
scroll to position [93, 0]
